Goal: Task Accomplishment & Management: Use online tool/utility

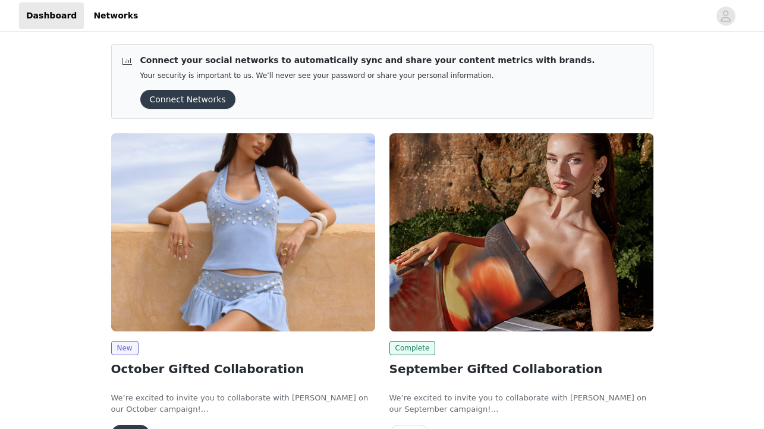
scroll to position [39, 0]
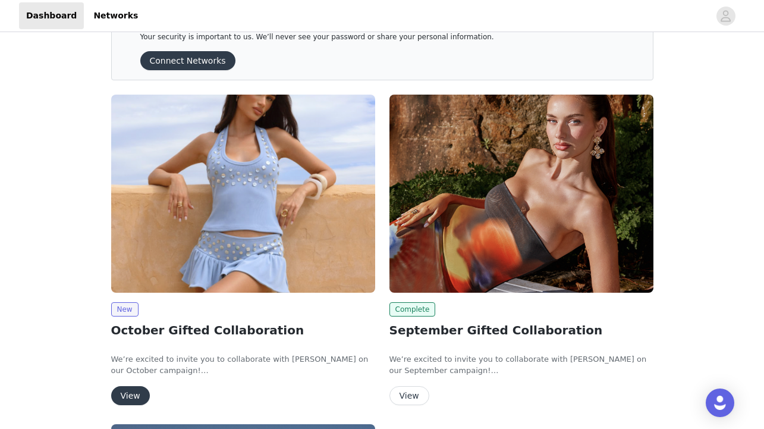
click at [265, 318] on div "New October Gifted Collaboration We’re excited to invite you to collaborate wit…" at bounding box center [243, 353] width 264 height 103
click at [280, 261] on img at bounding box center [243, 194] width 264 height 198
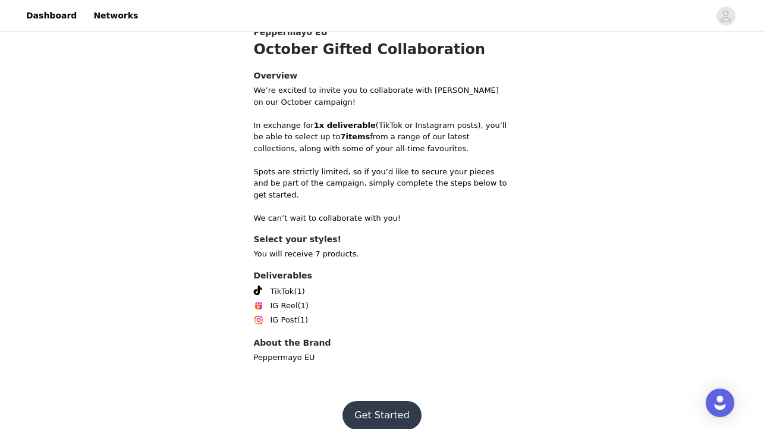
scroll to position [372, 0]
click at [394, 404] on button "Get Started" at bounding box center [382, 415] width 79 height 29
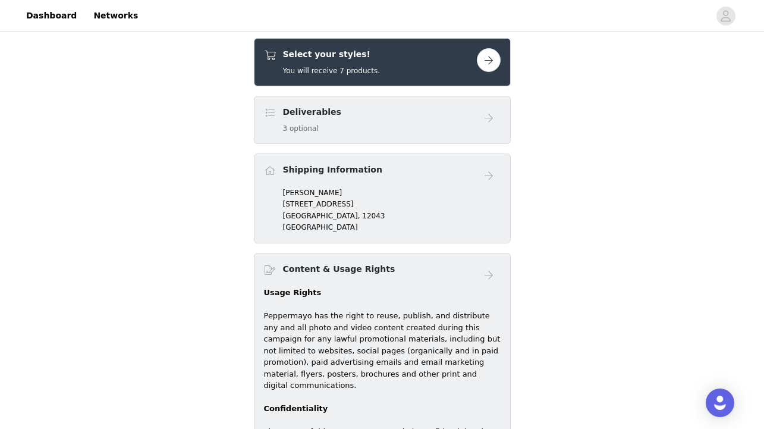
scroll to position [368, 0]
click at [463, 60] on div "Select your styles! You will receive 7 products." at bounding box center [370, 63] width 213 height 28
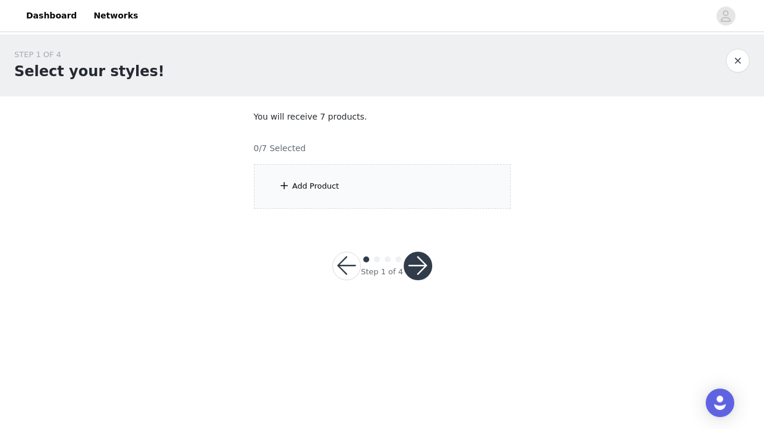
click at [321, 200] on div "Add Product" at bounding box center [382, 186] width 257 height 45
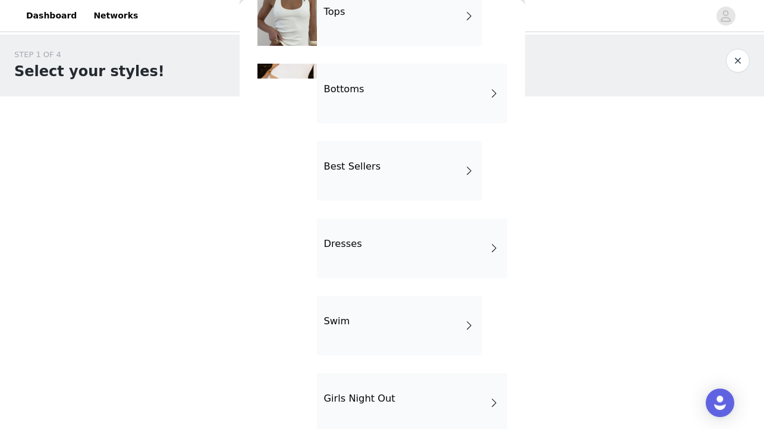
scroll to position [70, 0]
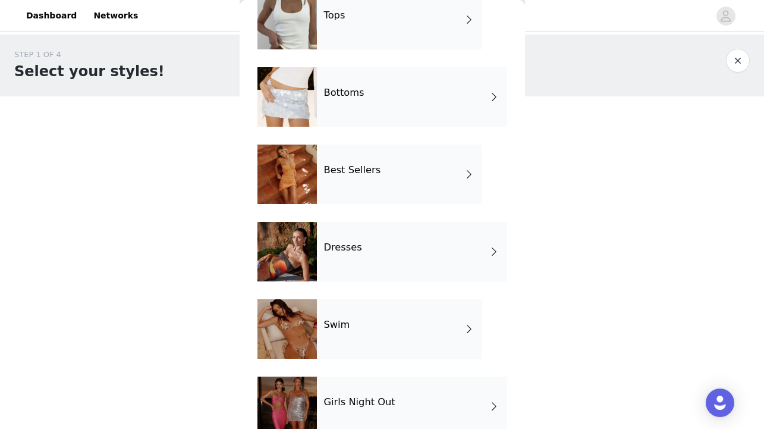
click at [353, 72] on div "Bottoms" at bounding box center [412, 96] width 190 height 59
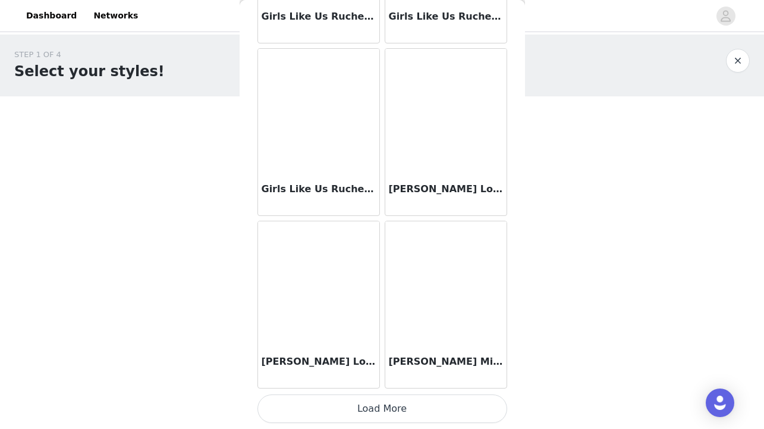
scroll to position [1394, 0]
